Goal: Navigation & Orientation: Find specific page/section

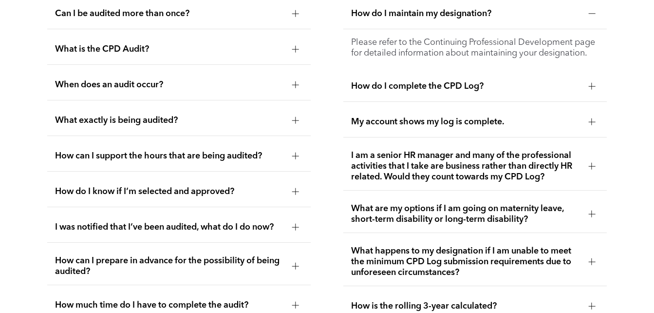
scroll to position [1583, 0]
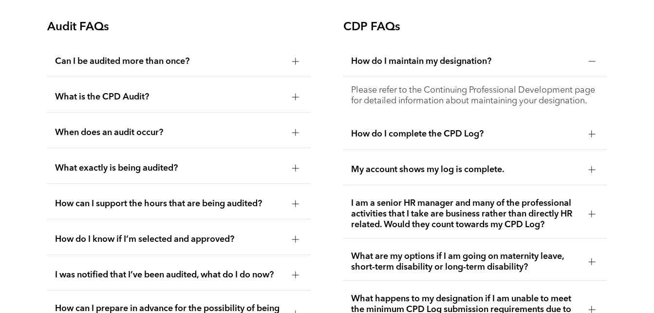
click at [298, 168] on div at bounding box center [295, 168] width 7 height 7
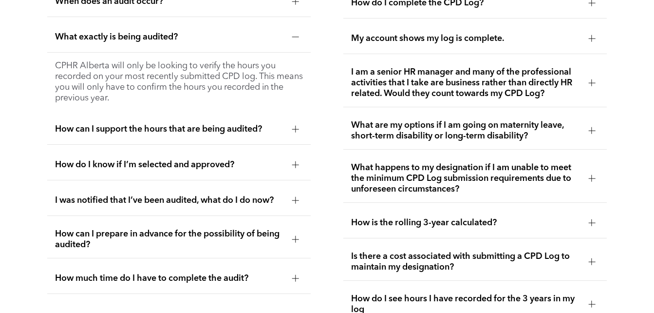
scroll to position [1730, 0]
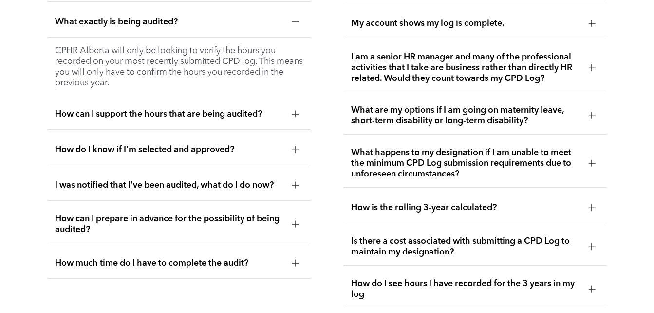
click at [590, 166] on div at bounding box center [591, 163] width 7 height 7
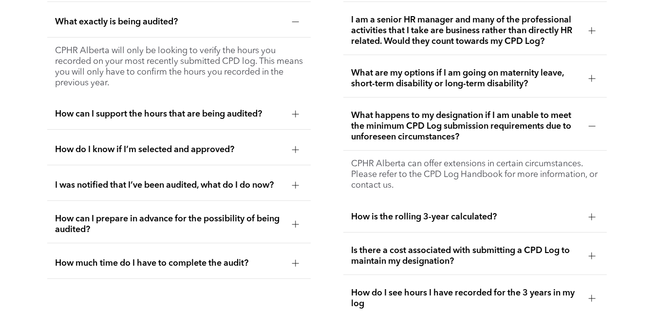
click at [590, 168] on p "CPHR Alberta can offer extensions in certain circumstances. Please refer to the…" at bounding box center [475, 174] width 248 height 32
click at [589, 216] on div at bounding box center [591, 216] width 7 height 0
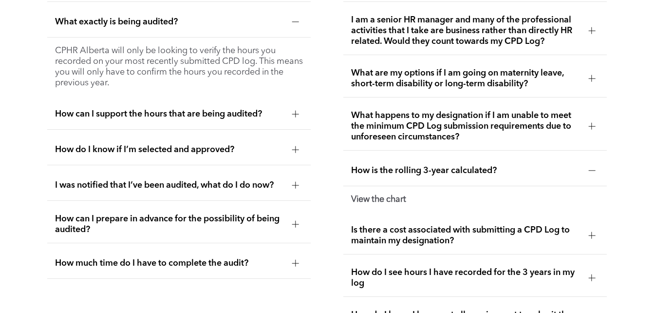
scroll to position [1778, 0]
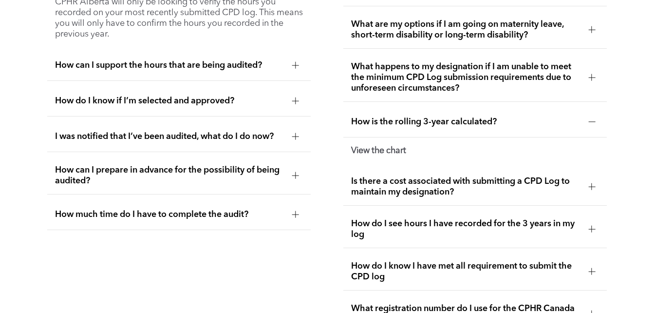
click at [589, 183] on div at bounding box center [591, 186] width 7 height 7
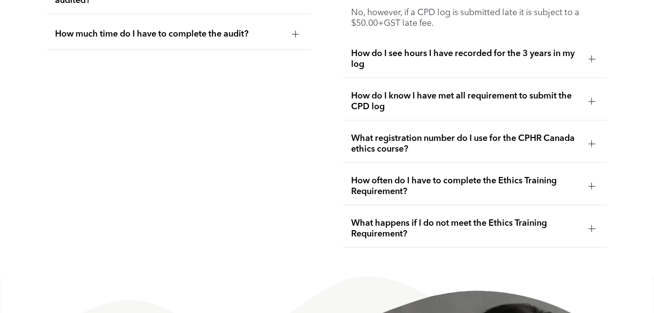
scroll to position [1973, 0]
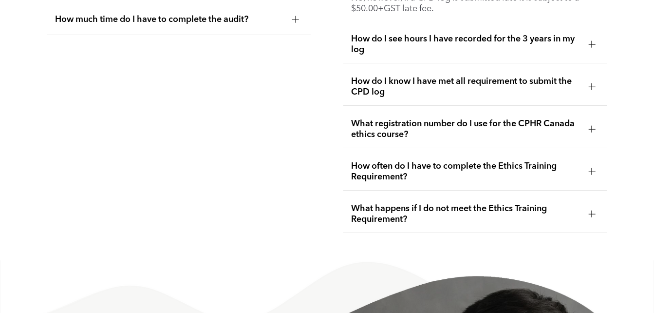
click at [590, 168] on div at bounding box center [591, 171] width 7 height 7
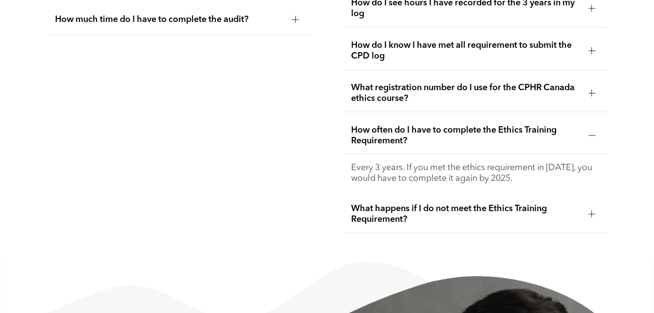
click at [590, 132] on div at bounding box center [591, 135] width 7 height 7
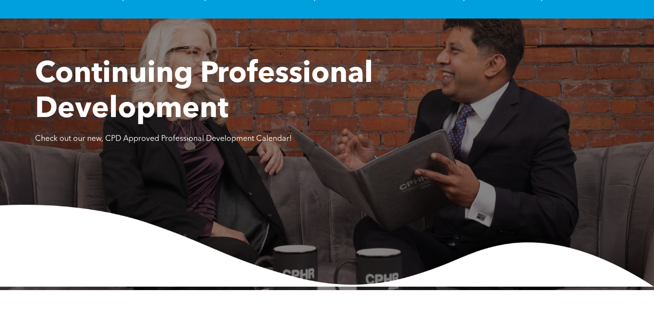
scroll to position [0, 0]
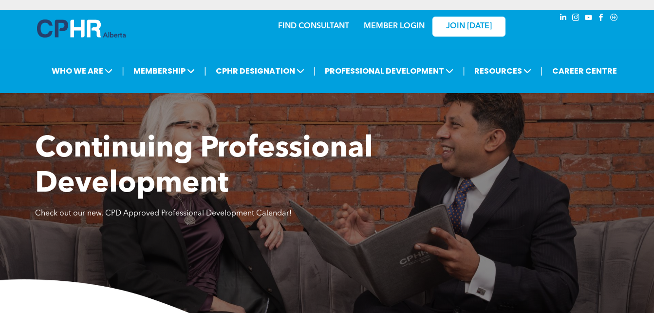
click at [390, 24] on link "MEMBER LOGIN" at bounding box center [394, 26] width 61 height 8
click at [391, 22] on link "MEMBER LOGIN" at bounding box center [394, 26] width 61 height 8
